Goal: Information Seeking & Learning: Learn about a topic

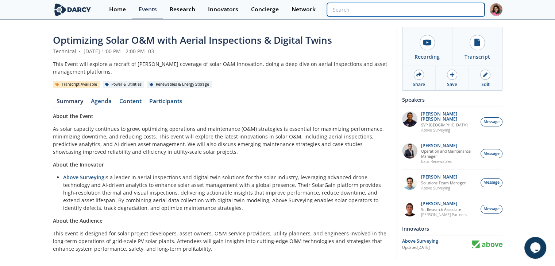
click at [436, 4] on input "search" at bounding box center [405, 9] width 157 height 13
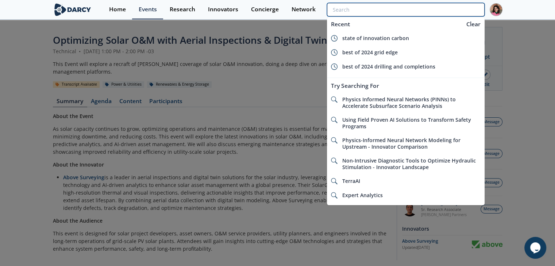
paste input "GEOCHEMICAL ANALYSIS​"
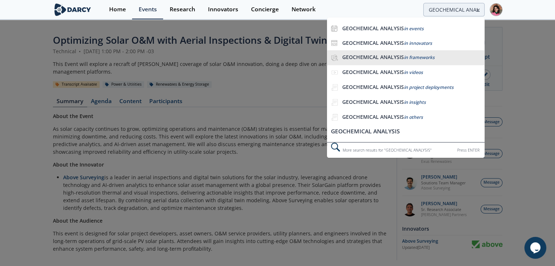
click at [408, 57] on span "in frameworks" at bounding box center [418, 57] width 31 height 6
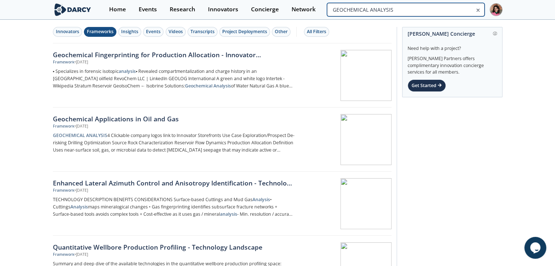
click at [459, 13] on input "GEOCHEMICAL ANALYSIS​" at bounding box center [405, 9] width 157 height 13
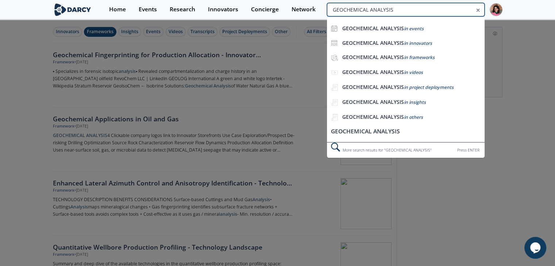
click at [458, 12] on input "GEOCHEMICAL ANALYSIS​" at bounding box center [405, 9] width 157 height 13
paste input "Exploration/Prospect De-risking"
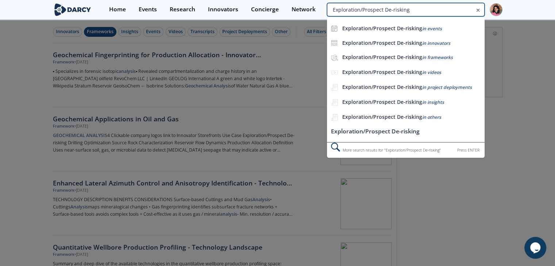
type input "Exploration/Prospect De-risking​"
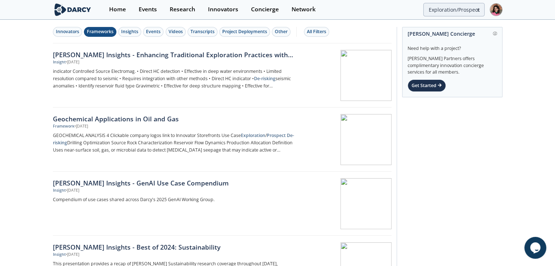
click at [108, 31] on div "Frameworks" at bounding box center [100, 31] width 27 height 7
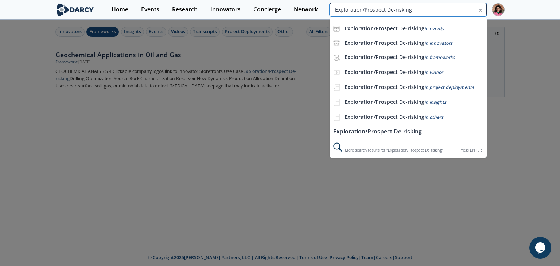
click at [442, 10] on input "Exploration/Prospect De-risking​" at bounding box center [408, 9] width 157 height 13
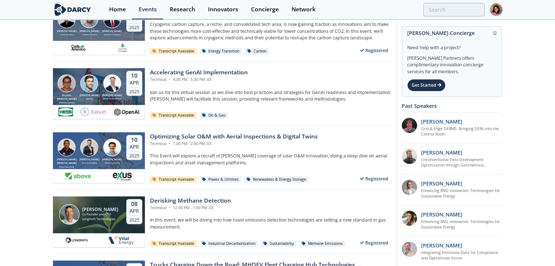
scroll to position [3063, 0]
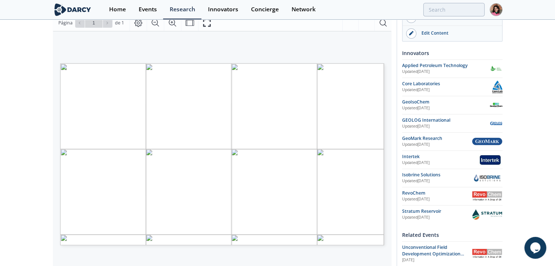
scroll to position [109, 0]
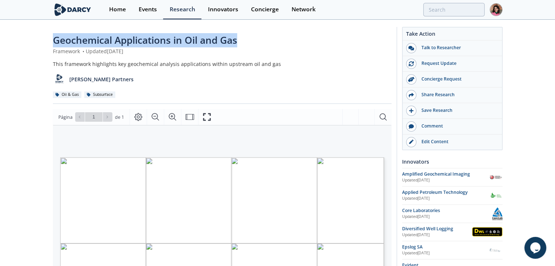
drag, startPoint x: 42, startPoint y: 42, endPoint x: 267, endPoint y: 38, distance: 225.1
copy span "Geochemical Applications in Oil and Gas"
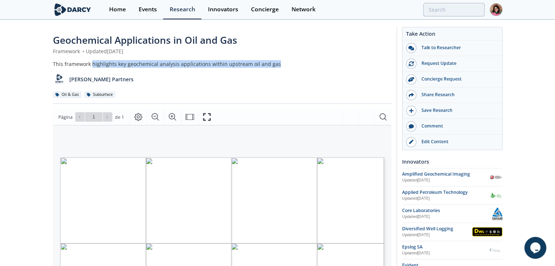
drag, startPoint x: 92, startPoint y: 63, endPoint x: 277, endPoint y: 65, distance: 185.3
click at [277, 65] on div "This framework highlights key geochemical analysis applications within upstream…" at bounding box center [222, 64] width 338 height 8
click at [280, 62] on div "This framework highlights key geochemical analysis applications within upstream…" at bounding box center [222, 64] width 338 height 8
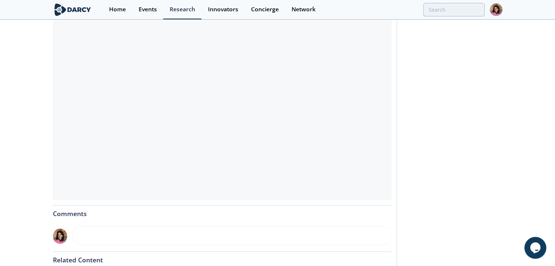
scroll to position [219, 0]
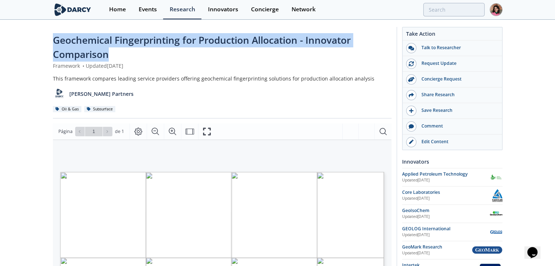
drag, startPoint x: 89, startPoint y: 52, endPoint x: 114, endPoint y: 59, distance: 26.2
click at [114, 59] on div "Geochemical Fingerprinting for Production Allocation - Innovator Comparison" at bounding box center [222, 47] width 338 height 29
copy span "Geochemical Fingerprinting for Production Allocation - Innovator Comparison"
